Goal: Check status: Check status

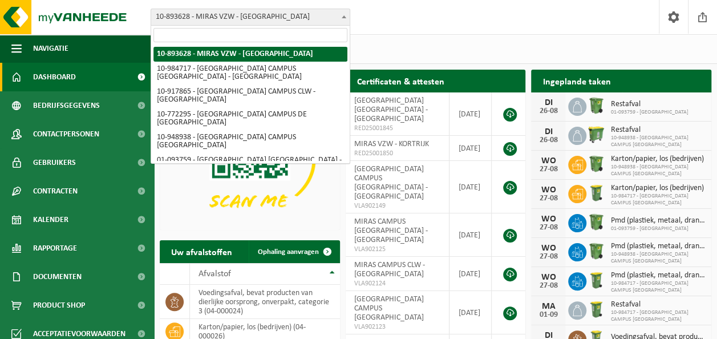
click at [346, 19] on span at bounding box center [343, 16] width 11 height 15
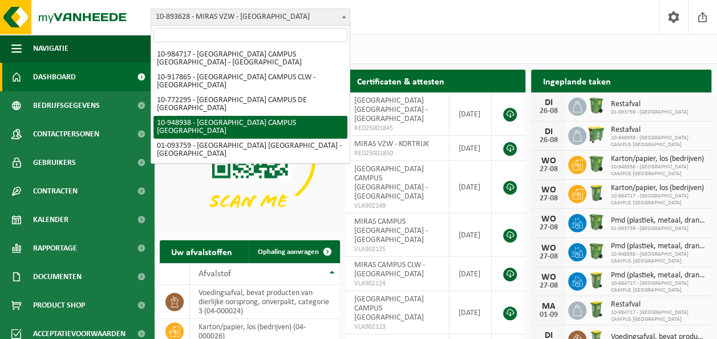
scroll to position [21, 0]
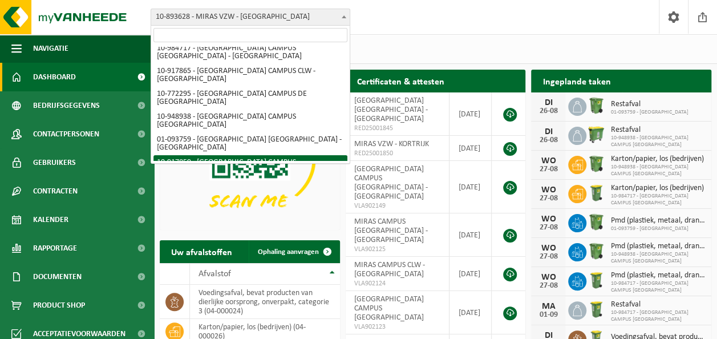
select select "128247"
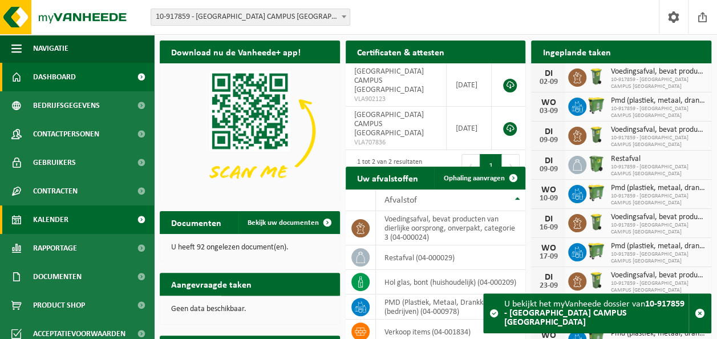
click at [56, 219] on span "Kalender" at bounding box center [50, 219] width 35 height 29
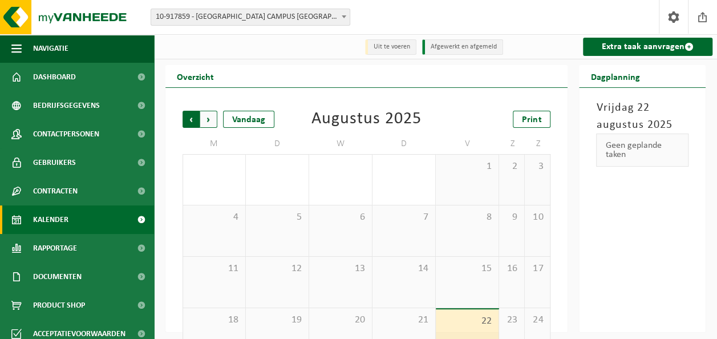
click at [207, 119] on span "Volgende" at bounding box center [208, 119] width 17 height 17
